Goal: Ask a question

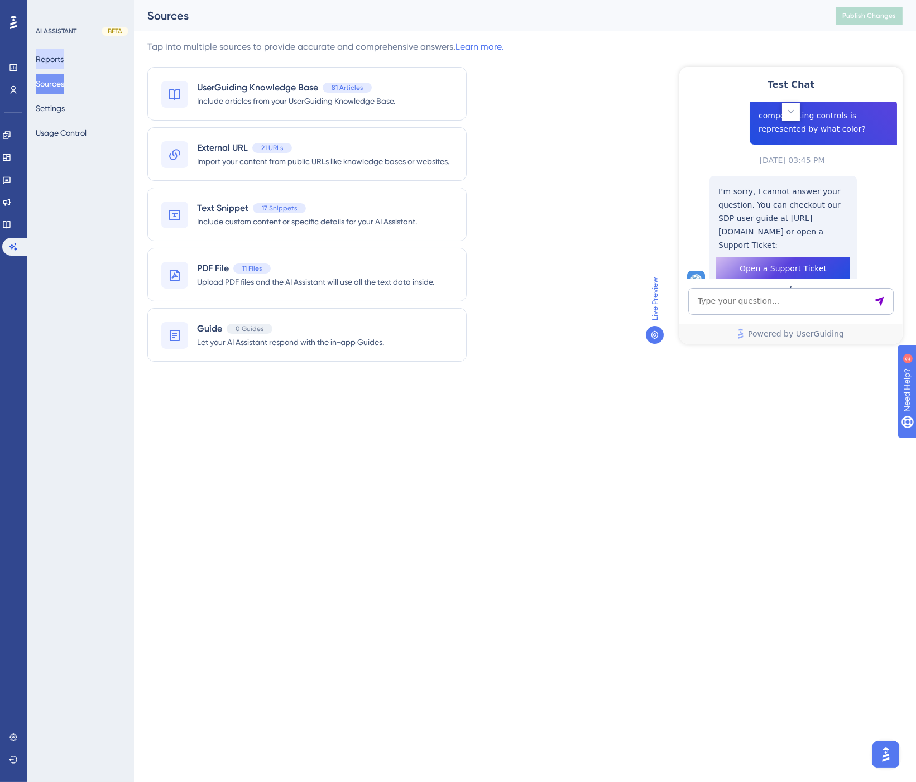
click at [60, 60] on button "Reports" at bounding box center [50, 59] width 28 height 20
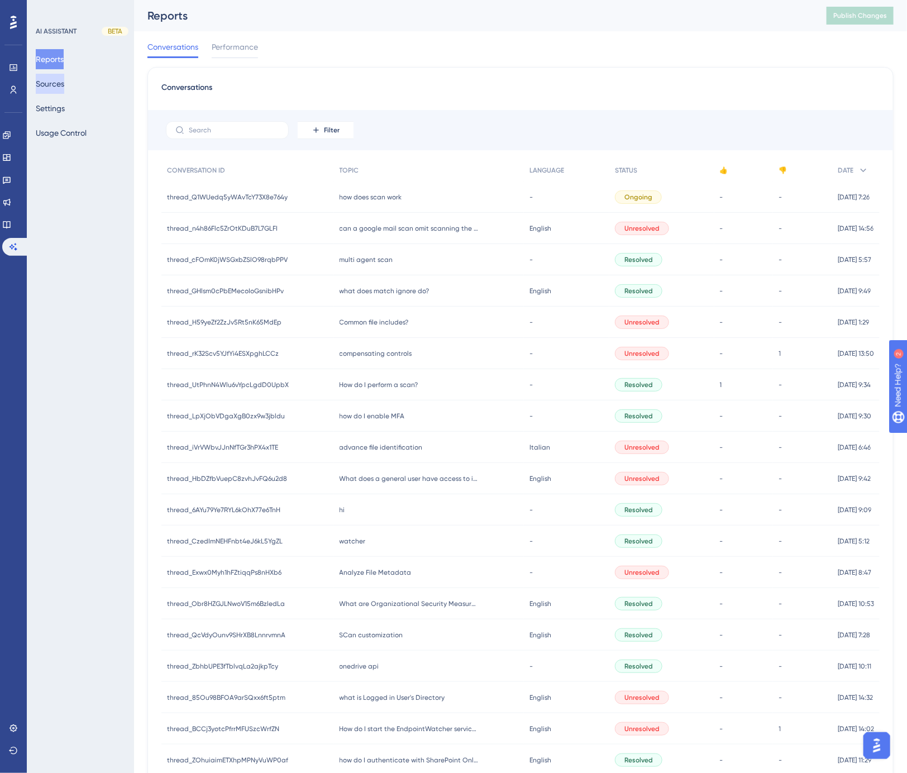
click at [58, 84] on button "Sources" at bounding box center [50, 84] width 28 height 20
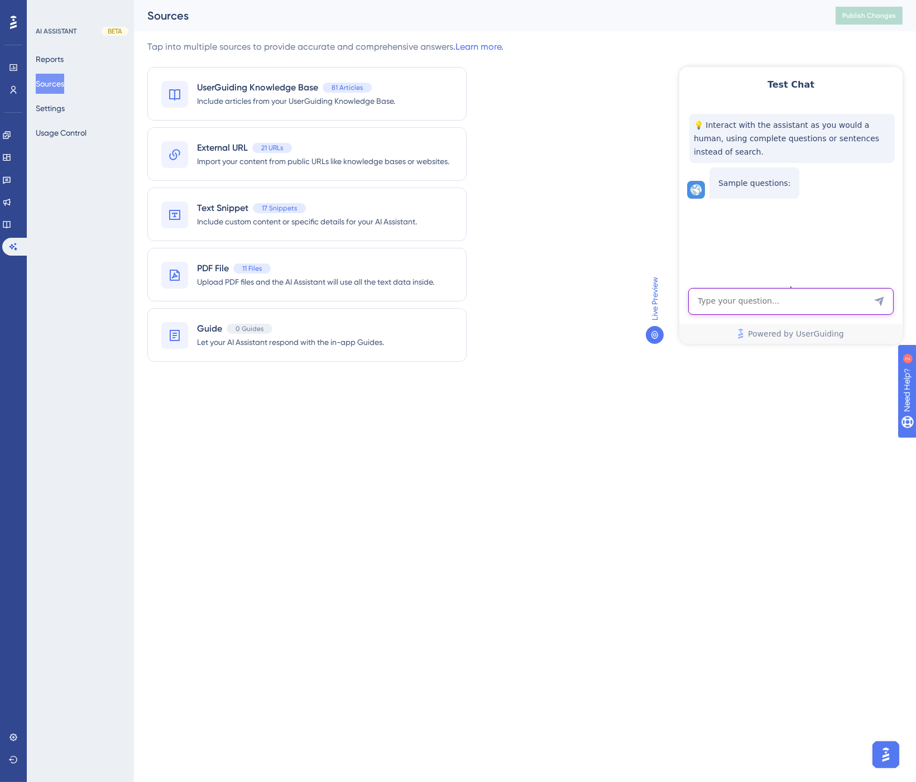
click at [806, 298] on textarea "AI Assistant Text Input" at bounding box center [790, 301] width 205 height 27
type textarea "how does scan work"
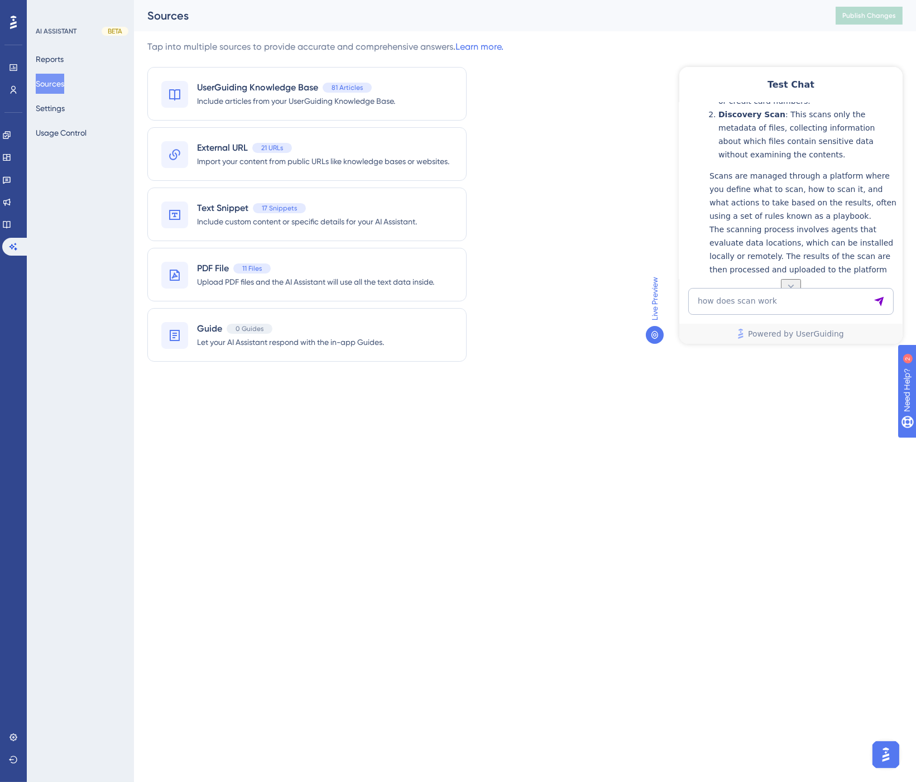
scroll to position [232, 0]
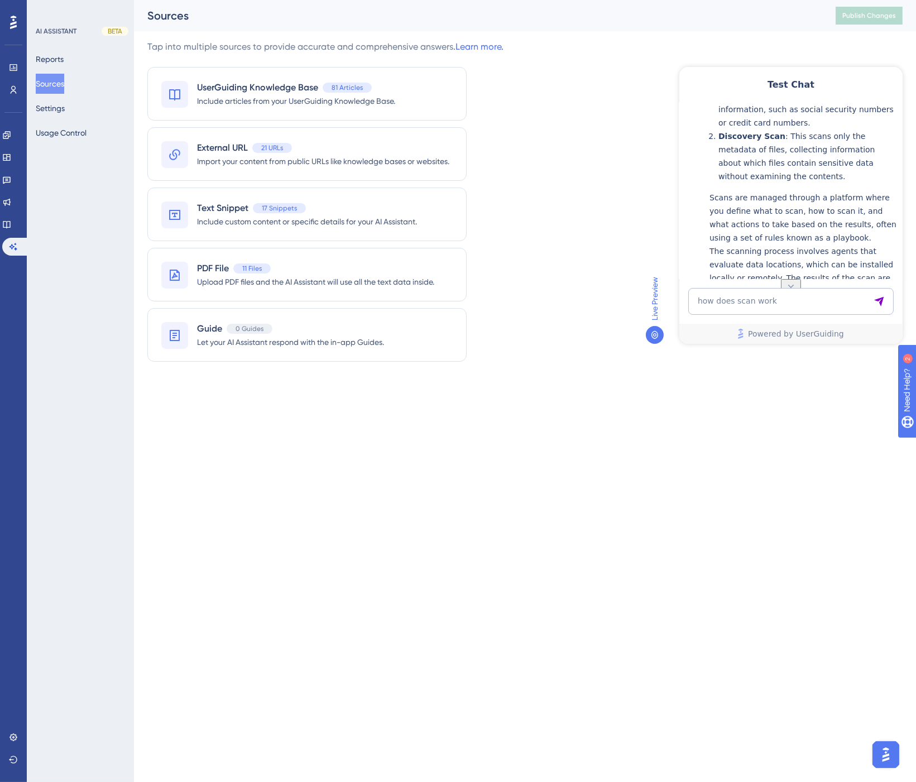
click at [629, 39] on div "Performance Users Engagement Widgets Feedback Product Updates Knowledge Base AI…" at bounding box center [525, 196] width 782 height 393
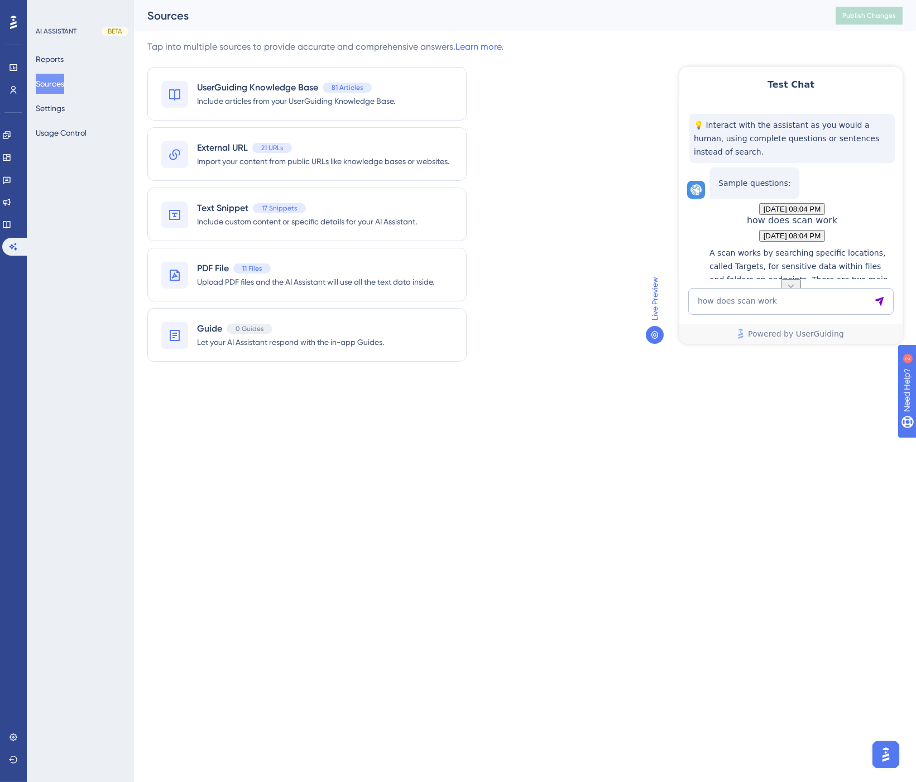
click at [734, 25] on div "Sources Publish Changes" at bounding box center [525, 15] width 782 height 31
